Goal: Navigation & Orientation: Find specific page/section

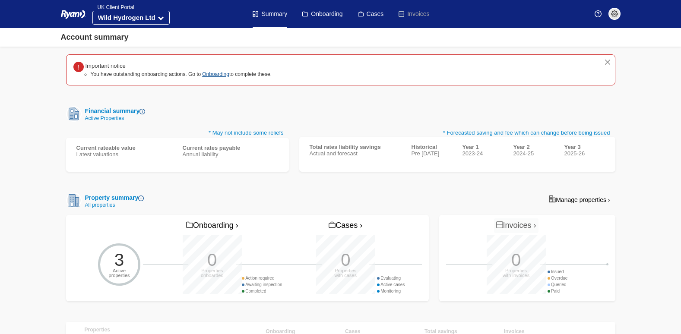
scroll to position [78, 0]
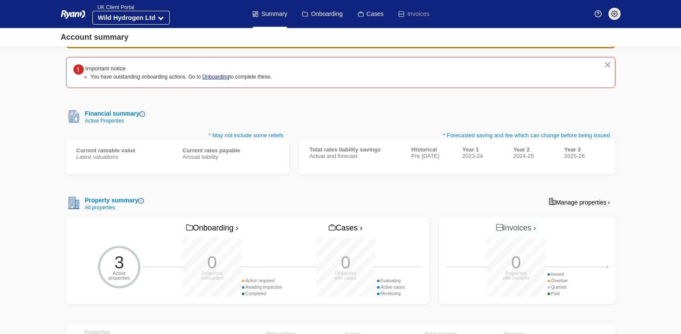
click at [210, 76] on link "Onboarding" at bounding box center [215, 77] width 27 height 6
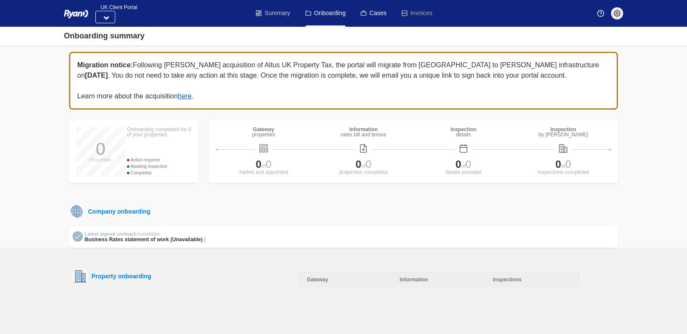
click at [281, 12] on link "Summary" at bounding box center [273, 13] width 35 height 27
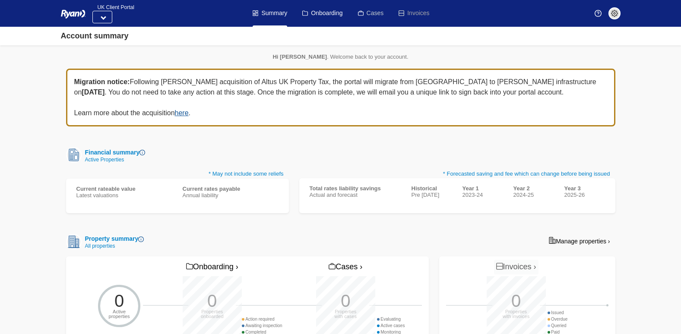
click at [376, 13] on link "Cases" at bounding box center [371, 13] width 26 height 27
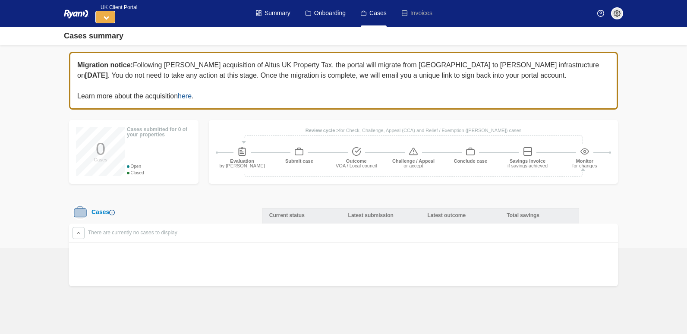
click at [107, 17] on icon at bounding box center [107, 17] width 6 height 6
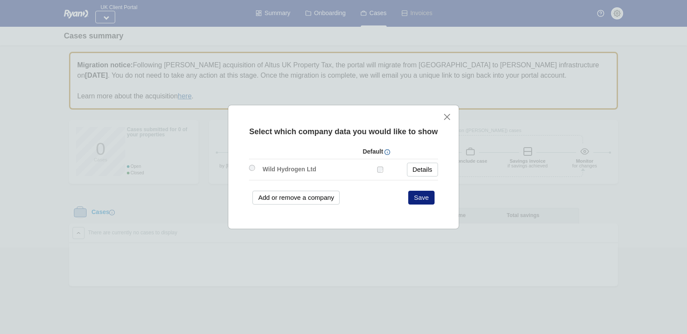
click at [442, 112] on div "Select which company data you would like to show Default Wild Hydrogen Ltd" at bounding box center [343, 167] width 231 height 124
click at [448, 116] on button "close" at bounding box center [447, 116] width 9 height 9
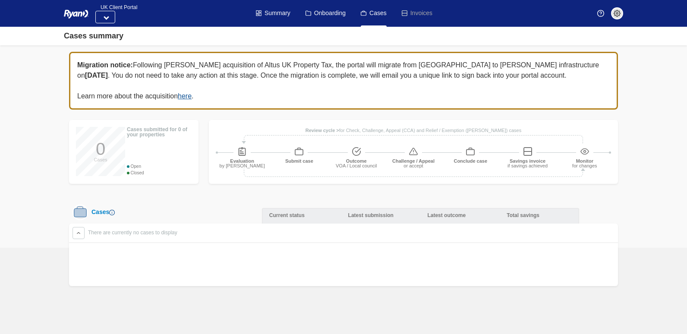
click at [615, 15] on img at bounding box center [617, 13] width 7 height 7
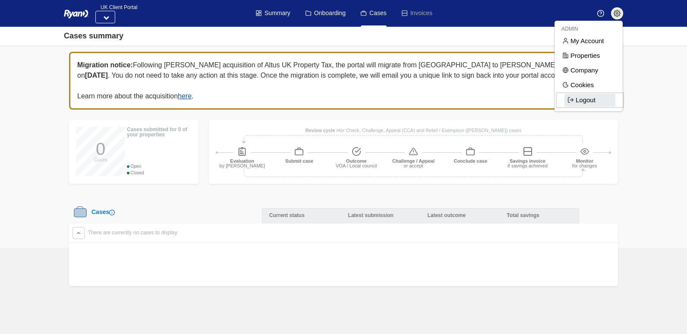
click at [590, 96] on span "Logout" at bounding box center [589, 100] width 51 height 13
